Goal: Check status

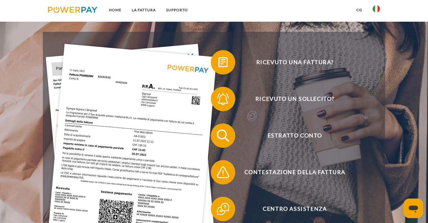
scroll to position [100, 0]
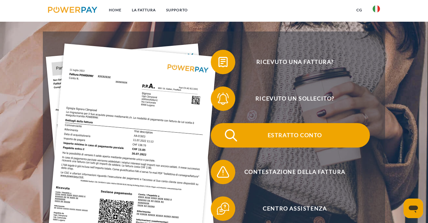
click at [285, 136] on span "Estratto conto" at bounding box center [295, 135] width 150 height 24
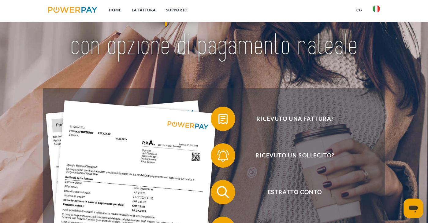
scroll to position [69, 0]
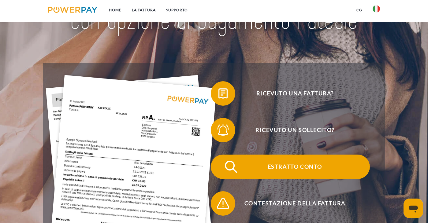
click at [273, 167] on span "Estratto conto" at bounding box center [295, 167] width 150 height 24
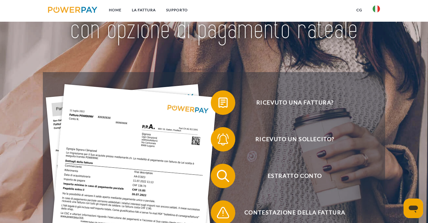
scroll to position [85, 0]
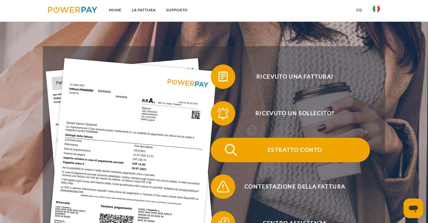
click at [286, 151] on span "Estratto conto" at bounding box center [295, 150] width 150 height 24
